Goal: Transaction & Acquisition: Purchase product/service

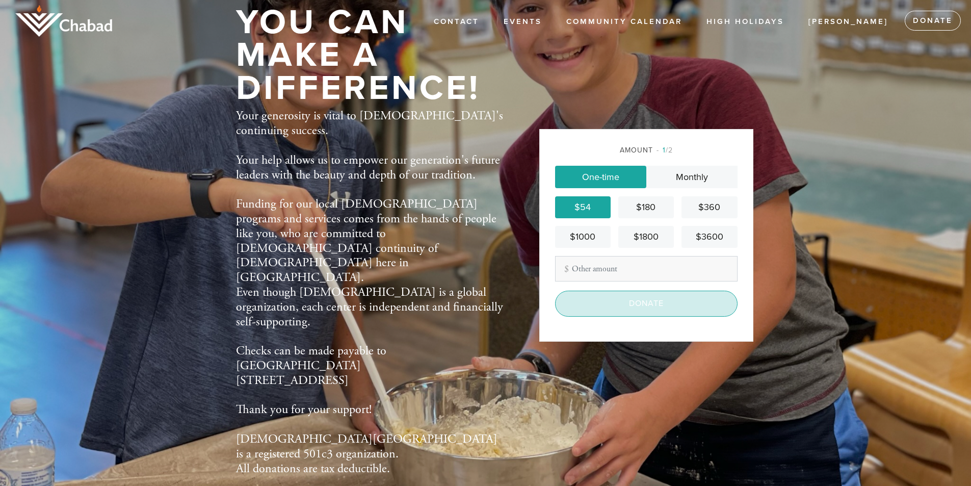
click at [641, 304] on input "Donate" at bounding box center [646, 303] width 183 height 25
click at [641, 304] on div "Donate" at bounding box center [646, 303] width 183 height 25
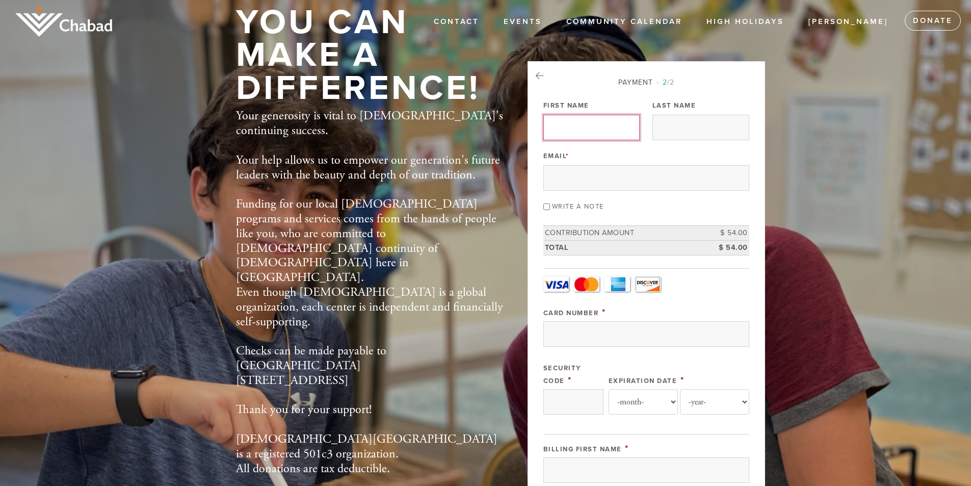
click at [589, 127] on input "First Name" at bounding box center [592, 127] width 97 height 25
type input "Elena"
click at [655, 134] on input "Last Name" at bounding box center [701, 127] width 97 height 25
type input "Bronstein"
click at [614, 184] on input "Email *" at bounding box center [647, 177] width 206 height 25
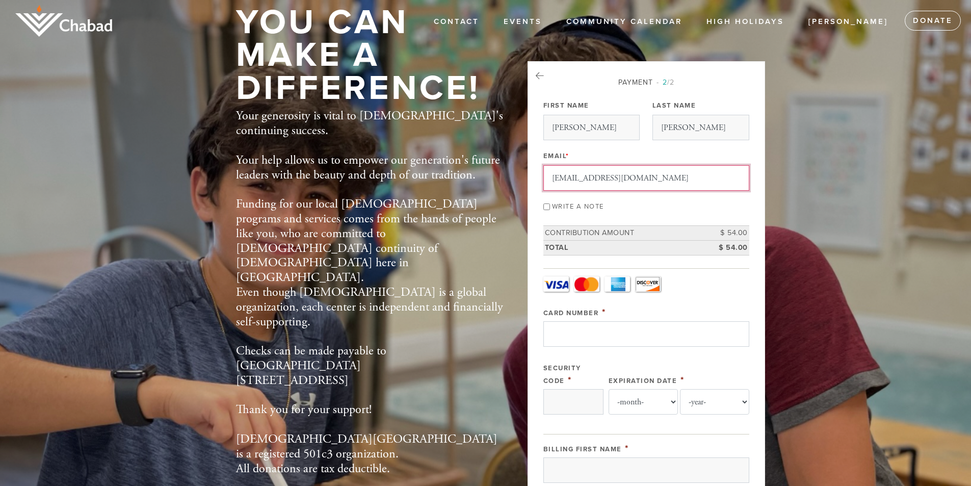
type input "ebron27@hotmail.com"
click at [651, 339] on input "Card Number" at bounding box center [647, 333] width 206 height 25
type input "6011499454615608"
select select "8"
select select "2029"
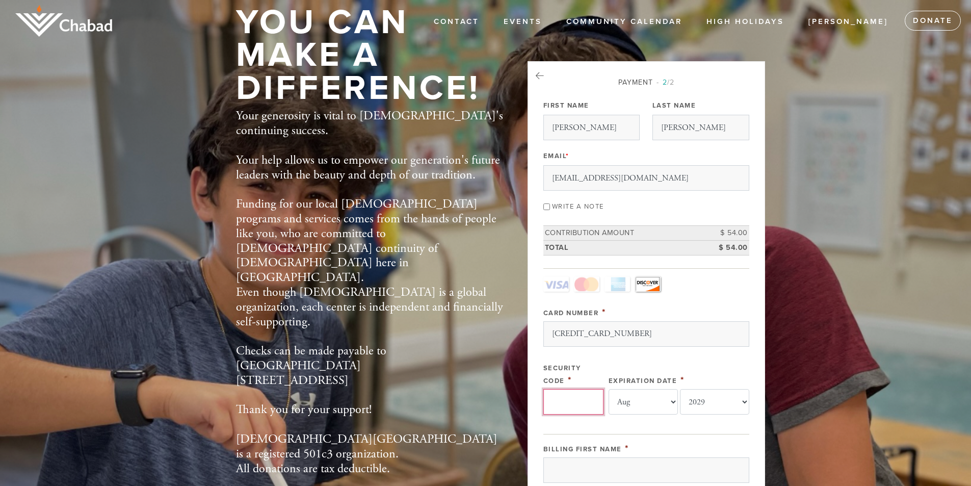
click at [563, 399] on input "Security Code" at bounding box center [574, 401] width 60 height 25
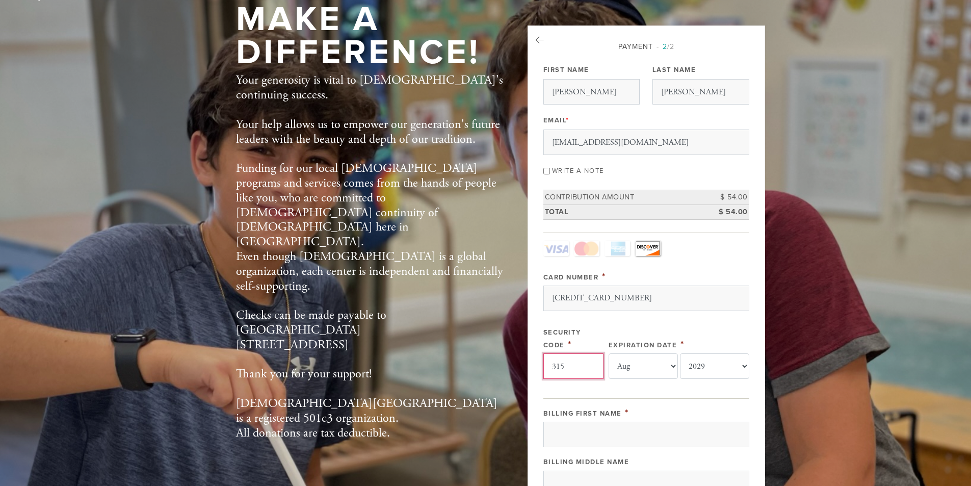
scroll to position [102, 0]
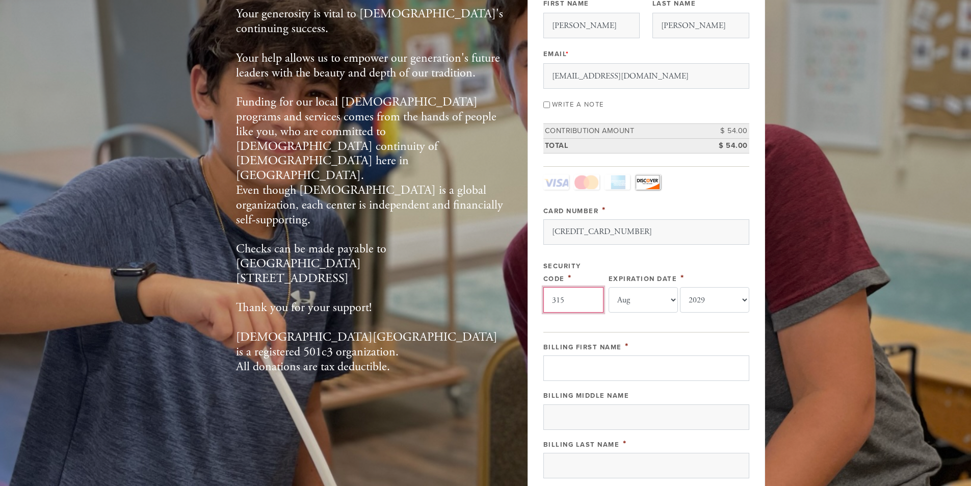
type input "315"
click at [593, 373] on input "Billing First Name" at bounding box center [647, 367] width 206 height 25
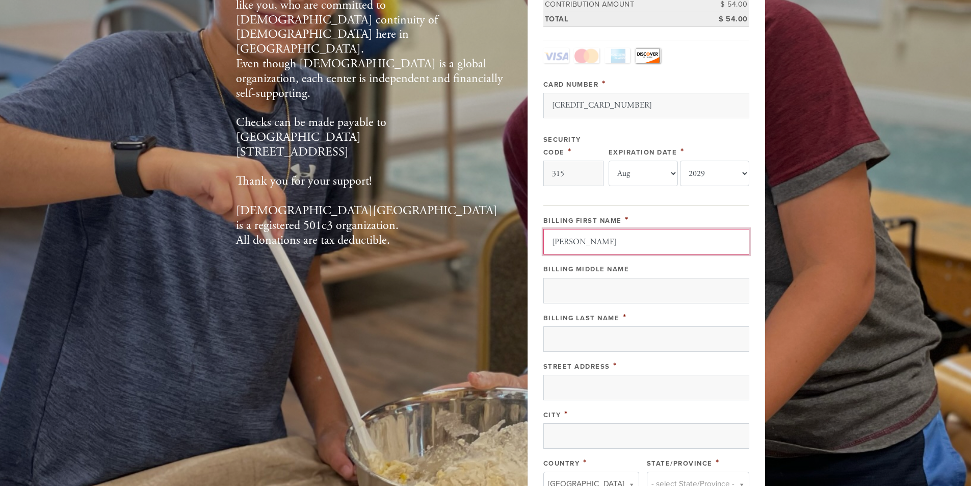
scroll to position [255, 0]
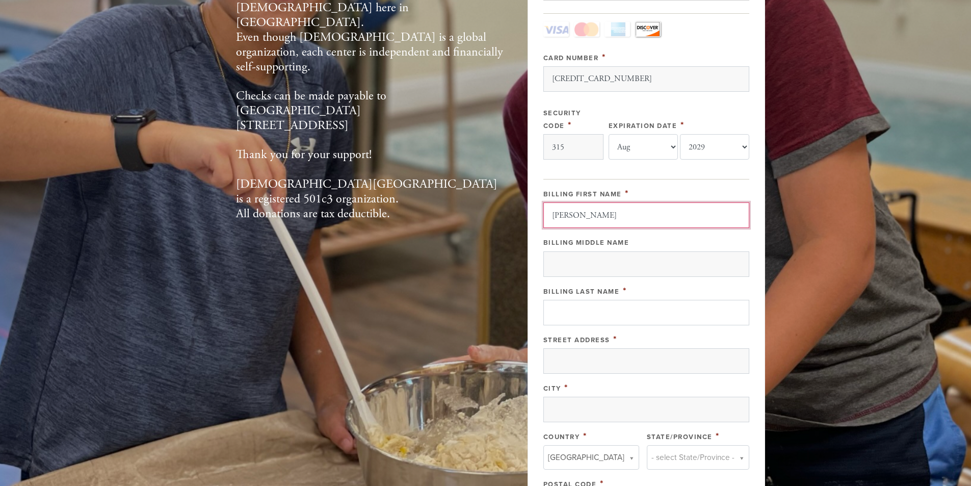
type input "Elena"
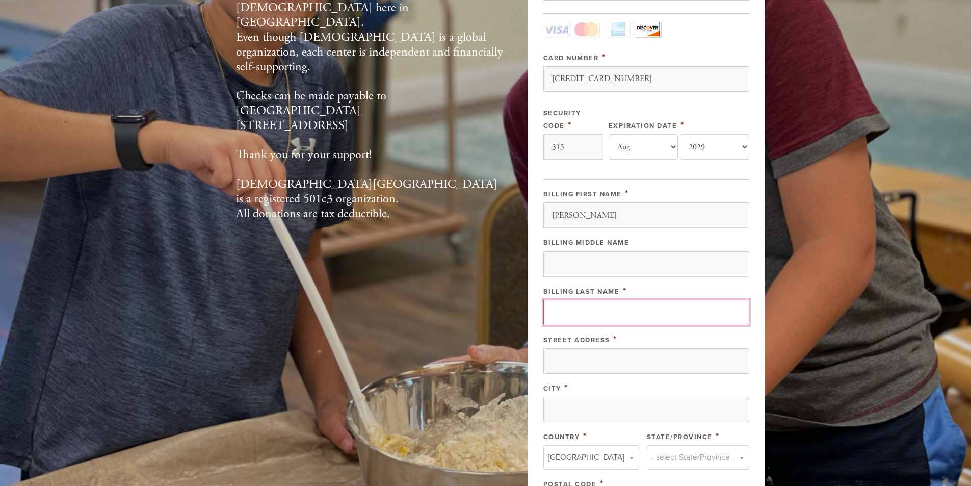
click at [566, 310] on input "Billing Last Name" at bounding box center [647, 312] width 206 height 25
type input "Bronstein"
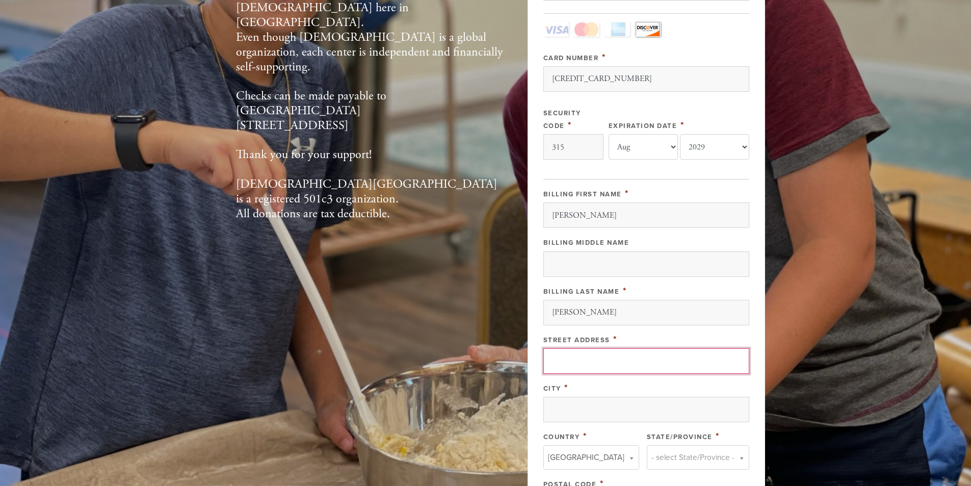
click at [588, 355] on input "Street Address" at bounding box center [647, 360] width 206 height 25
type input "9633 Sills Dr E Apt 204"
click at [582, 411] on input "City" at bounding box center [647, 409] width 206 height 25
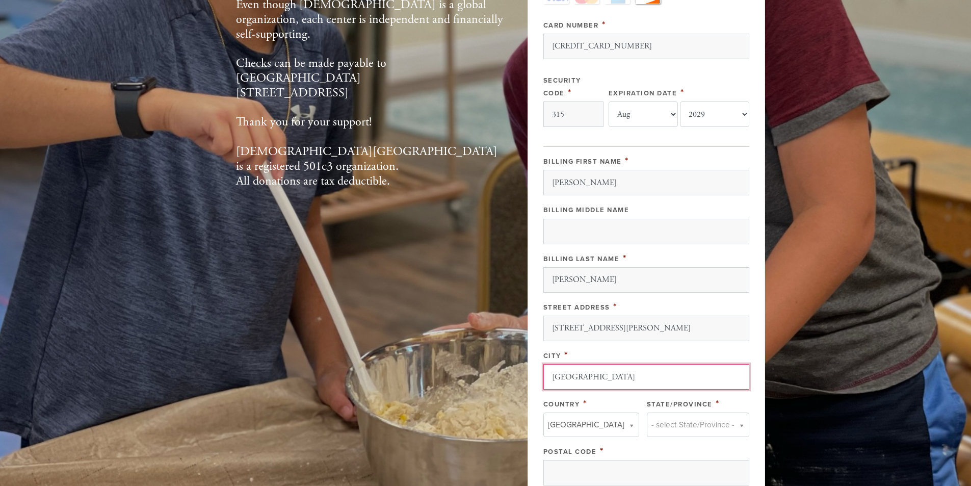
scroll to position [306, 0]
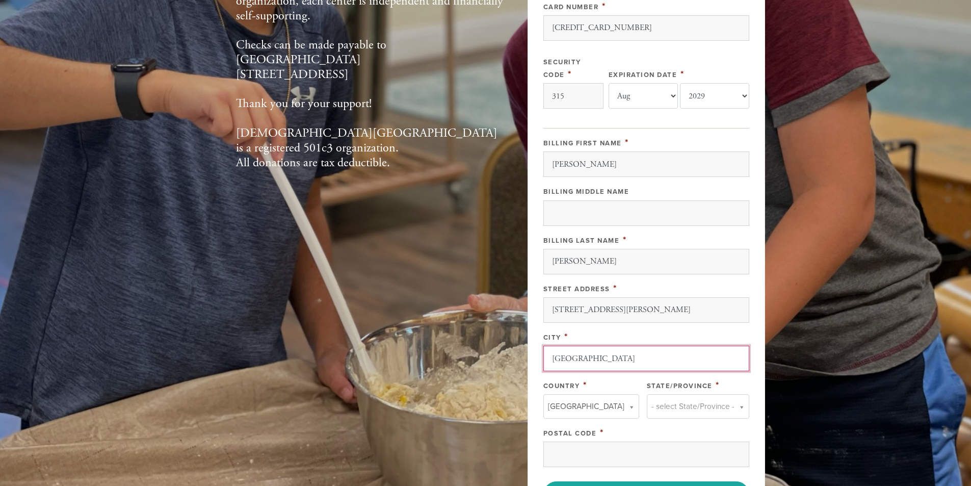
type input "Boynton Beach"
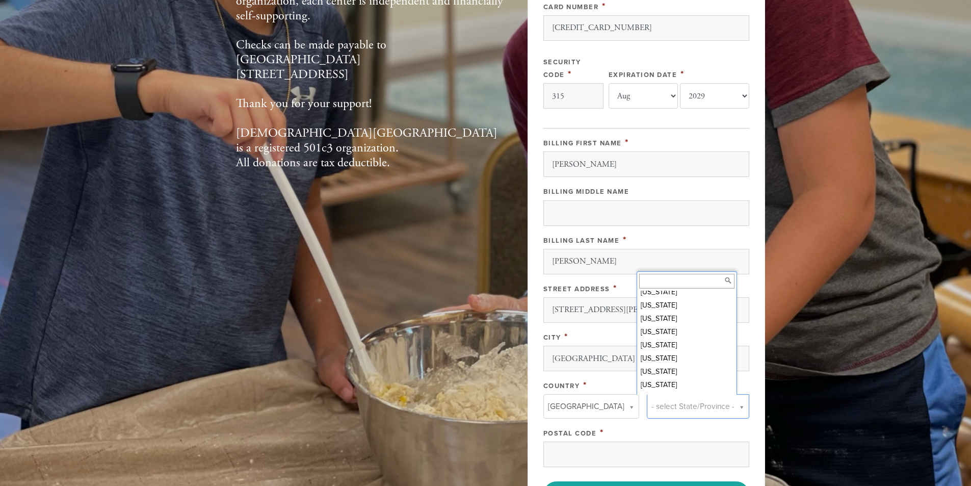
scroll to position [106, 0]
click at [664, 362] on input "Boynton Beach" at bounding box center [647, 358] width 206 height 25
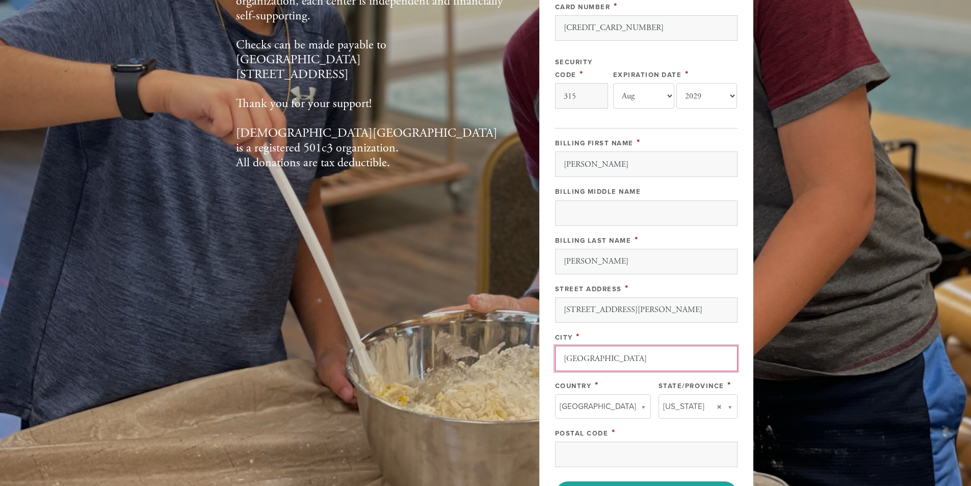
scroll to position [408, 0]
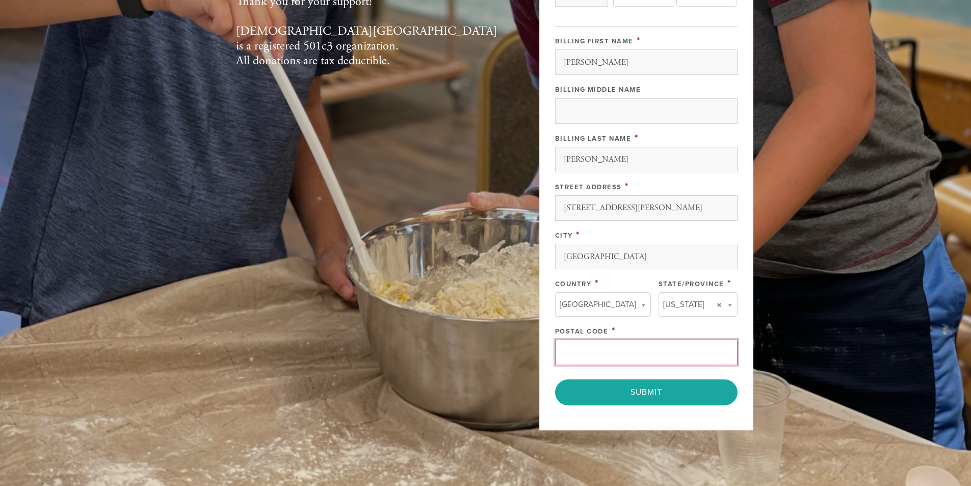
click at [601, 347] on input "Postal Code" at bounding box center [646, 352] width 183 height 25
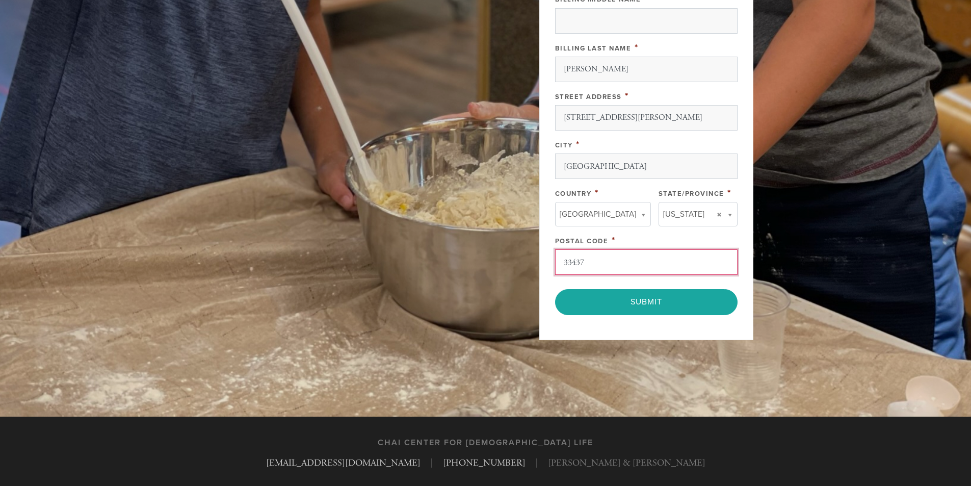
scroll to position [510, 0]
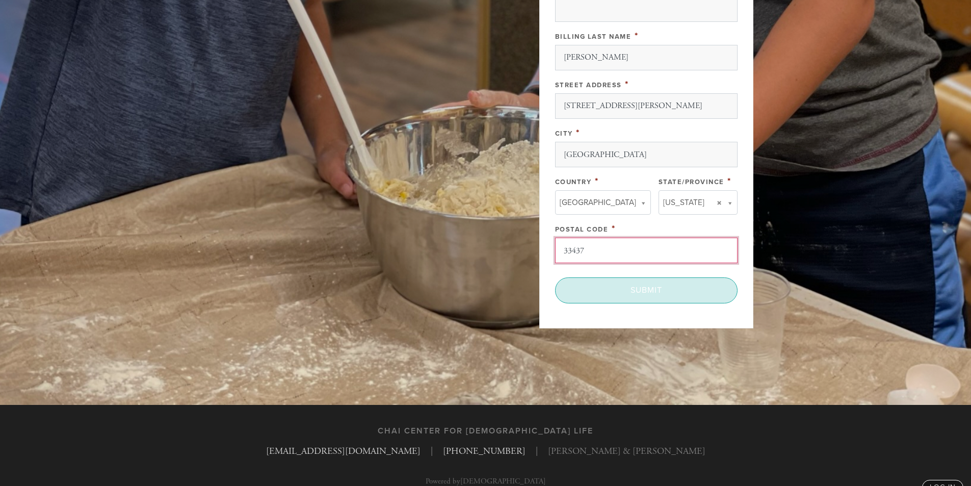
type input "33437"
click at [645, 290] on input "Submit" at bounding box center [646, 289] width 183 height 25
click at [645, 290] on div "< Previous Page Submit" at bounding box center [646, 289] width 183 height 25
